Goal: Information Seeking & Learning: Find specific fact

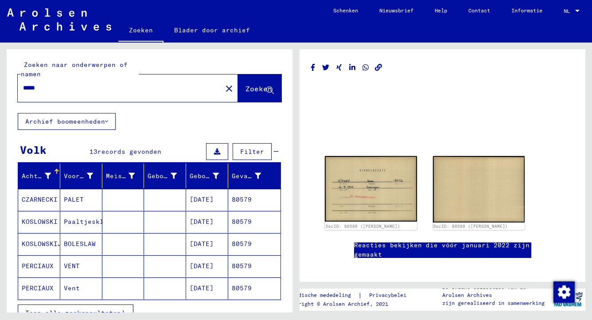
scroll to position [44, 0]
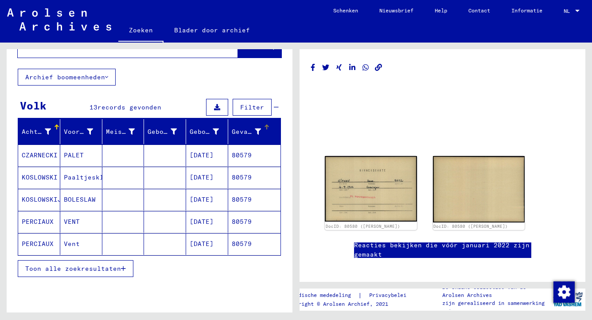
click at [226, 137] on mat-header-row "Achternaam Voornaam Meisjesnaam Geboortedatum Geboortedatum Gevangene #" at bounding box center [149, 132] width 262 height 25
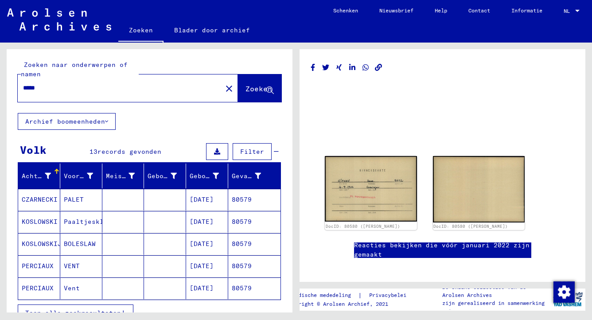
click at [55, 87] on input "*****" at bounding box center [120, 87] width 194 height 9
type input "*"
click at [25, 86] on input "******" at bounding box center [120, 87] width 194 height 9
click at [23, 87] on input "******" at bounding box center [120, 87] width 194 height 9
type input "**********"
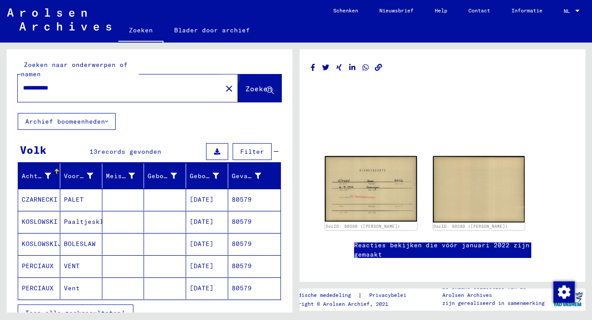
click at [266, 88] on icon at bounding box center [270, 91] width 8 height 8
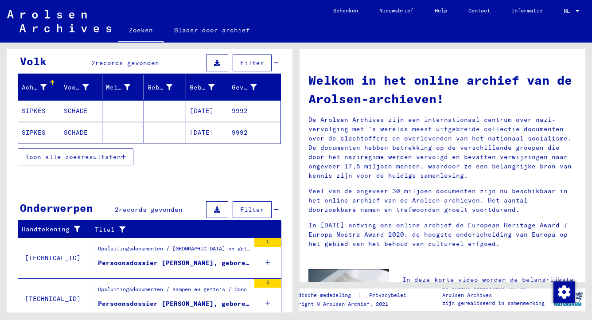
scroll to position [119, 0]
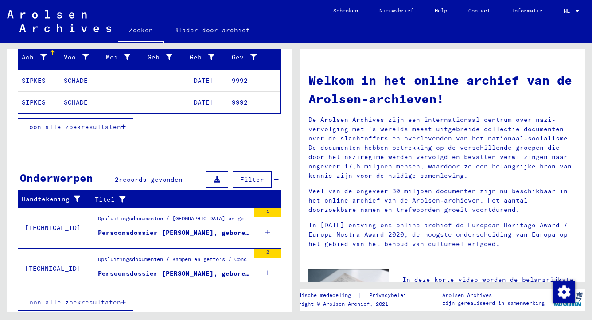
click at [196, 231] on div "Persoonsdossier [PERSON_NAME], geboren op [DEMOGRAPHIC_DATA]" at bounding box center [174, 232] width 152 height 9
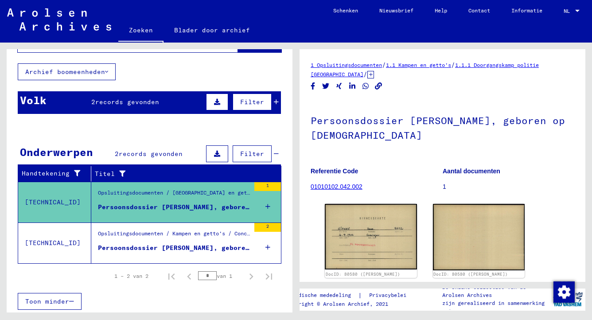
click at [379, 65] on link "1 Opsluitingsdocumenten" at bounding box center [346, 65] width 71 height 7
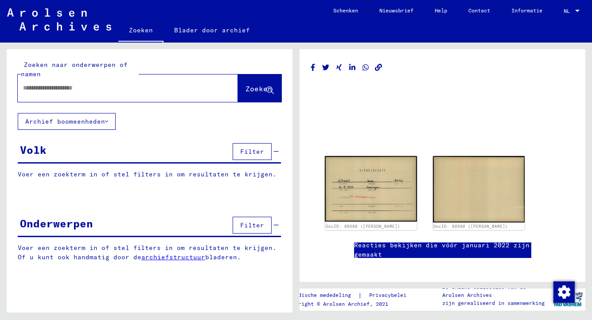
click at [66, 88] on input "text" at bounding box center [120, 87] width 194 height 9
type input "**********"
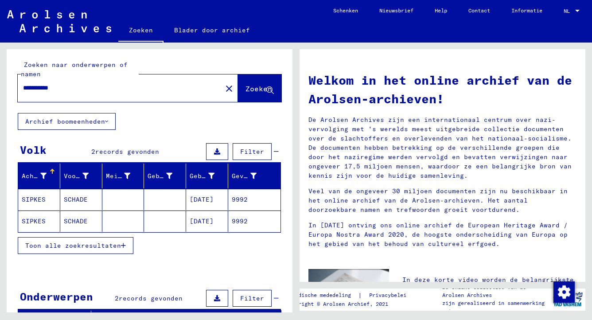
click at [82, 199] on mat-cell "SCHADE" at bounding box center [81, 199] width 42 height 21
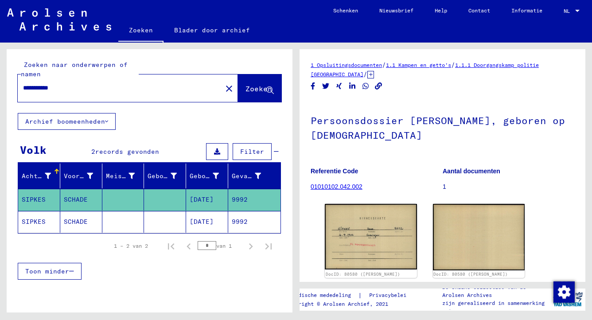
click at [80, 218] on mat-cell "SCHADE" at bounding box center [81, 222] width 42 height 22
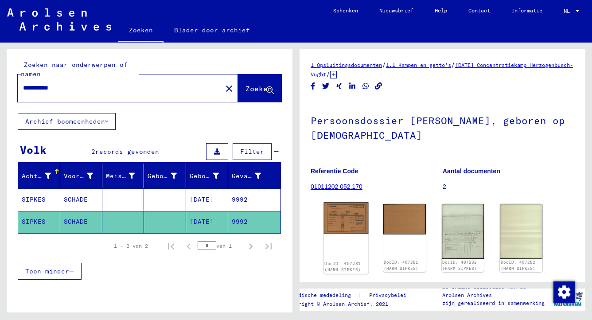
click at [354, 224] on img at bounding box center [346, 218] width 45 height 32
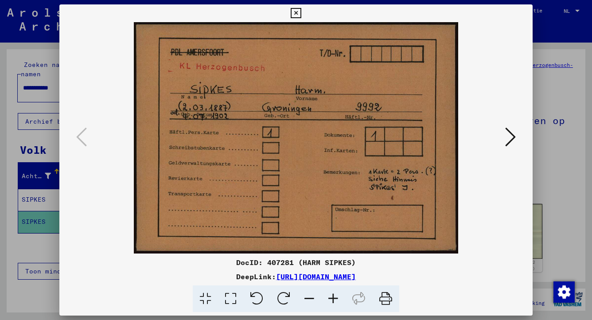
click at [505, 138] on icon at bounding box center [510, 136] width 11 height 21
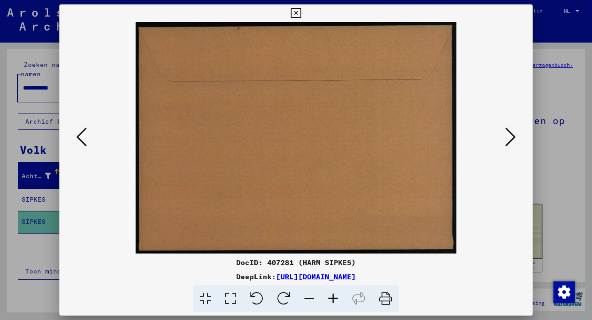
click at [513, 140] on icon at bounding box center [510, 136] width 11 height 21
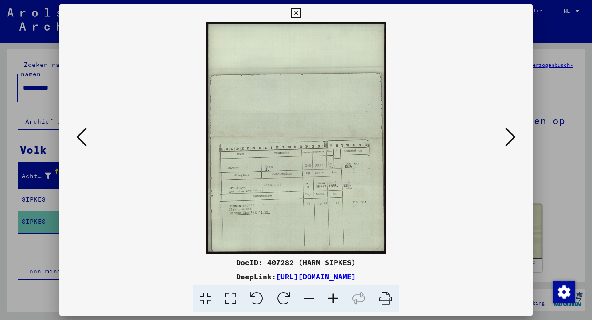
click at [313, 276] on link "[URL][DOMAIN_NAME]" at bounding box center [316, 276] width 80 height 9
click at [352, 172] on img at bounding box center [297, 137] width 414 height 231
click at [332, 300] on icon at bounding box center [333, 298] width 24 height 27
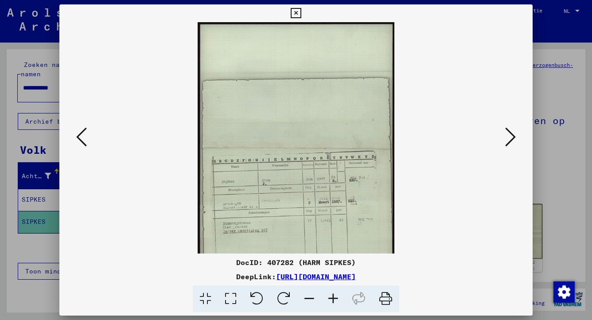
click at [332, 300] on icon at bounding box center [333, 298] width 24 height 27
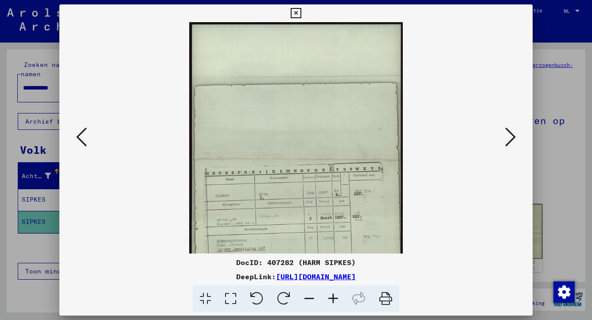
click at [332, 300] on icon at bounding box center [333, 298] width 24 height 27
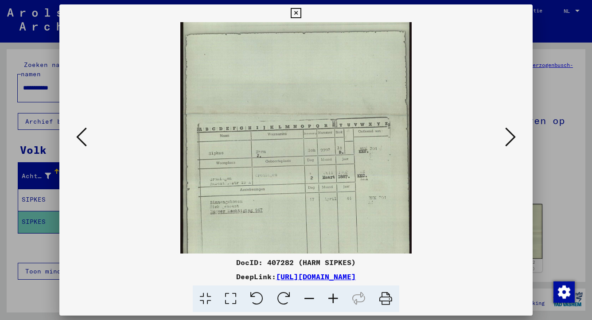
scroll to position [66, 0]
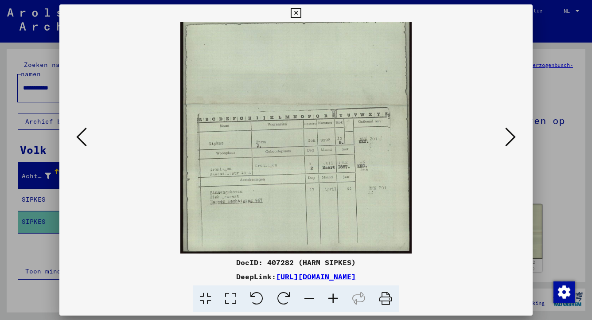
drag, startPoint x: 342, startPoint y: 207, endPoint x: 344, endPoint y: 143, distance: 63.8
click at [344, 143] on img at bounding box center [295, 105] width 231 height 298
click at [335, 299] on icon at bounding box center [333, 298] width 24 height 27
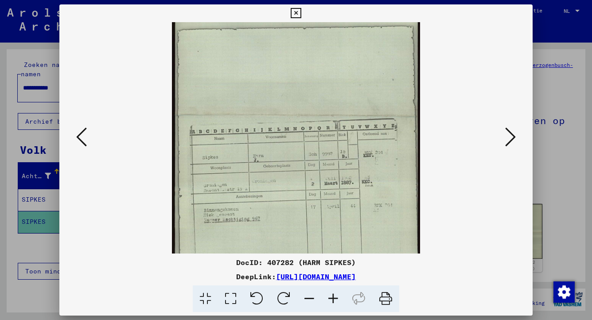
scroll to position [89, 0]
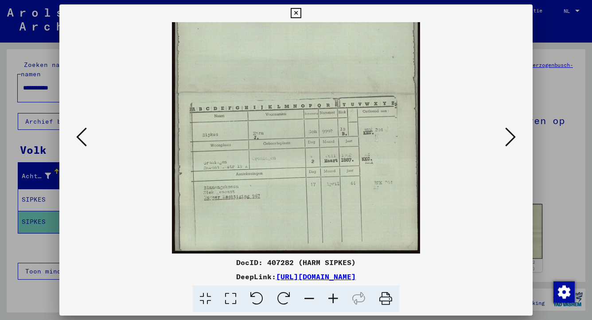
drag, startPoint x: 319, startPoint y: 212, endPoint x: 323, endPoint y: 143, distance: 69.3
click at [323, 143] on img at bounding box center [296, 94] width 248 height 320
click at [297, 16] on icon at bounding box center [296, 13] width 10 height 11
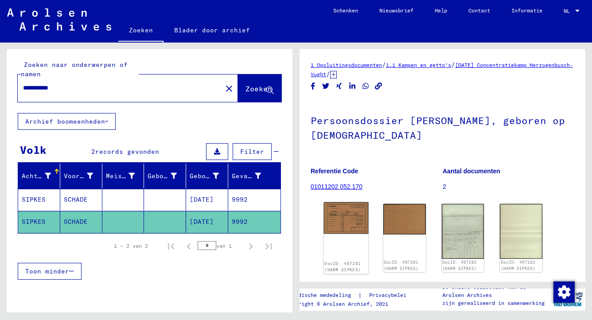
click at [352, 217] on img at bounding box center [346, 218] width 45 height 32
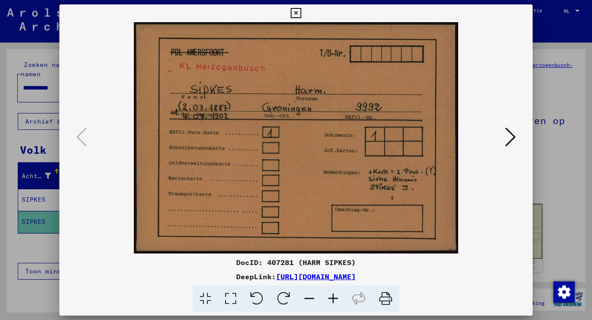
click at [296, 13] on icon at bounding box center [296, 13] width 10 height 11
